Goal: Task Accomplishment & Management: Complete application form

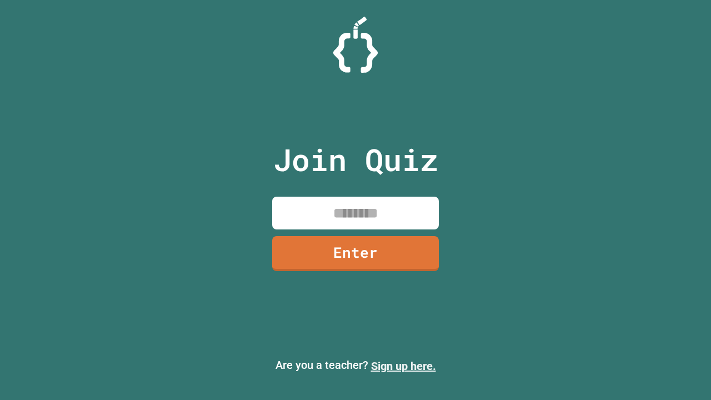
click at [403, 366] on link "Sign up here." at bounding box center [403, 366] width 65 height 13
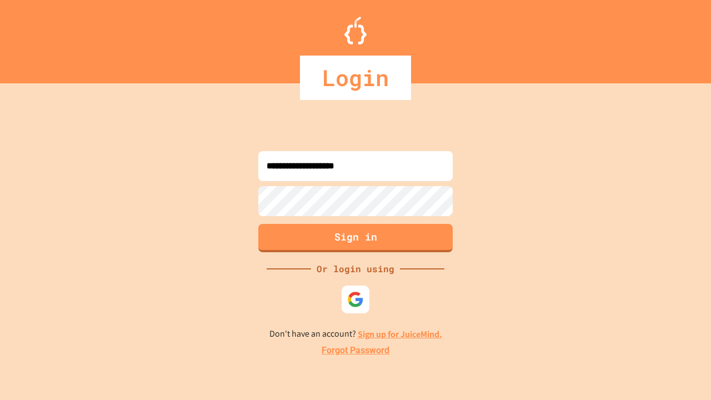
type input "**********"
